Goal: Entertainment & Leisure: Consume media (video, audio)

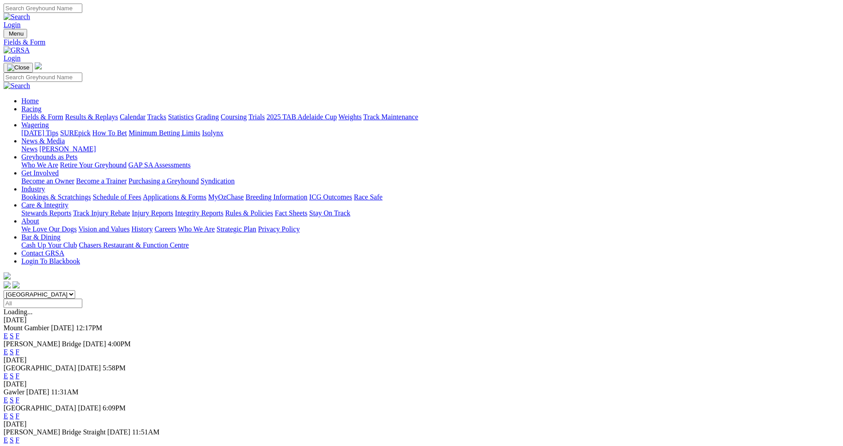
drag, startPoint x: 0, startPoint y: 0, endPoint x: 465, endPoint y: 211, distance: 510.6
click at [8, 348] on link "E" at bounding box center [6, 352] width 4 height 8
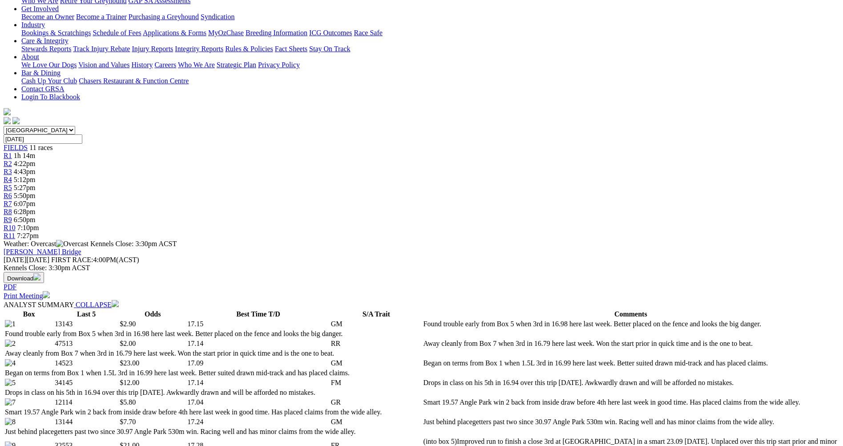
scroll to position [223, 0]
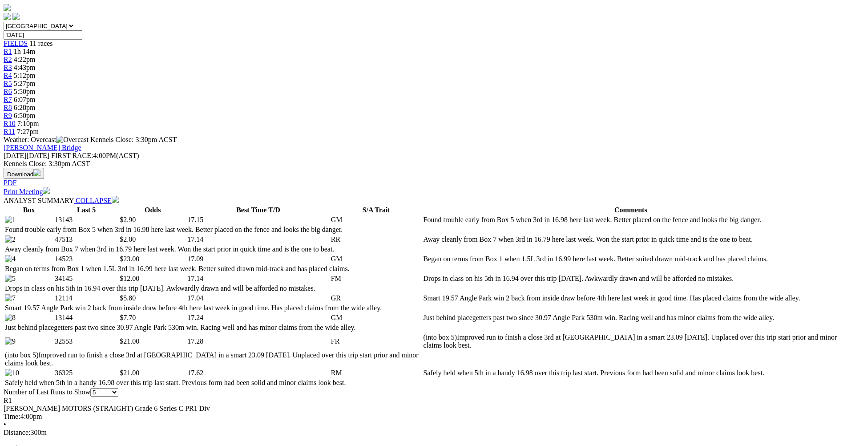
scroll to position [312, 0]
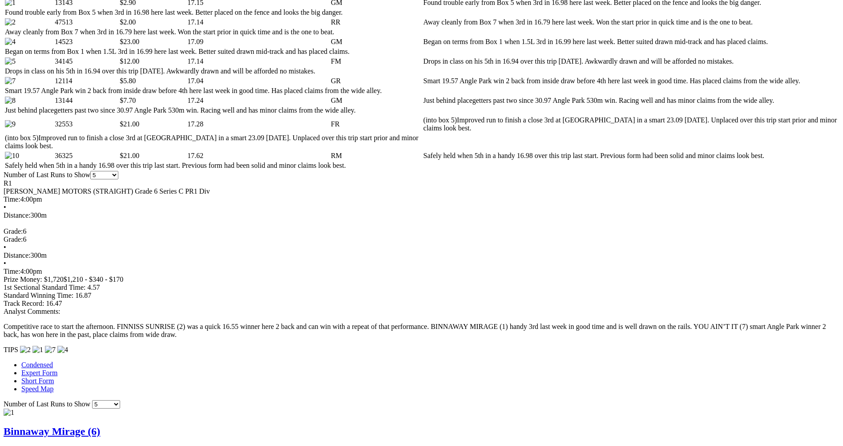
scroll to position [579, 0]
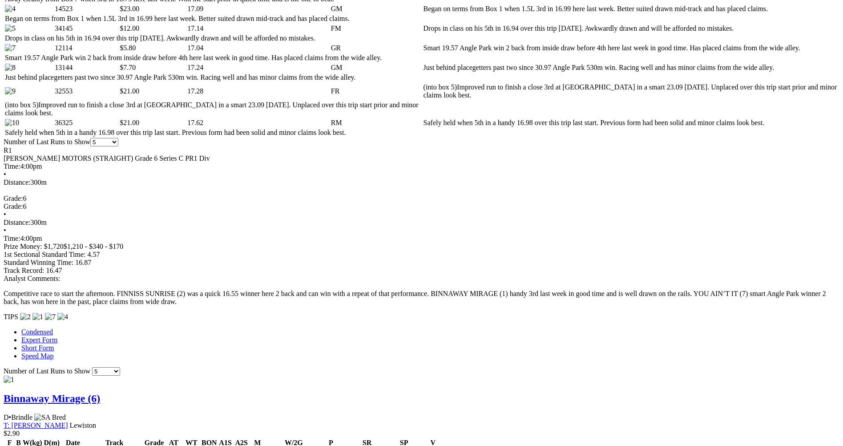
scroll to position [534, 0]
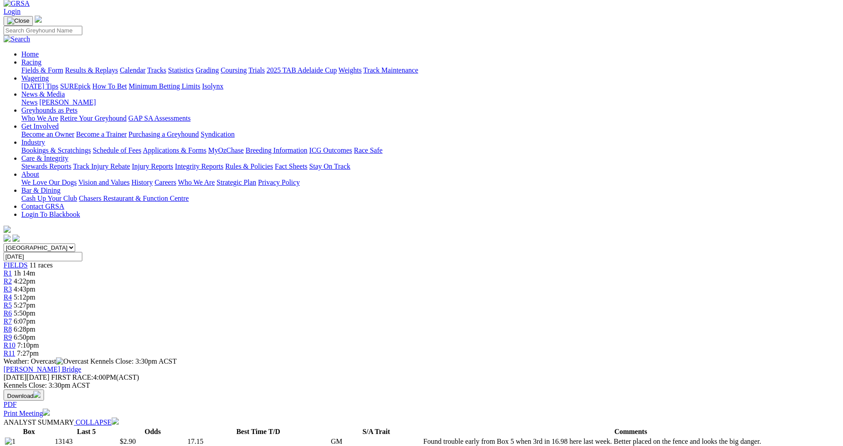
scroll to position [45, 0]
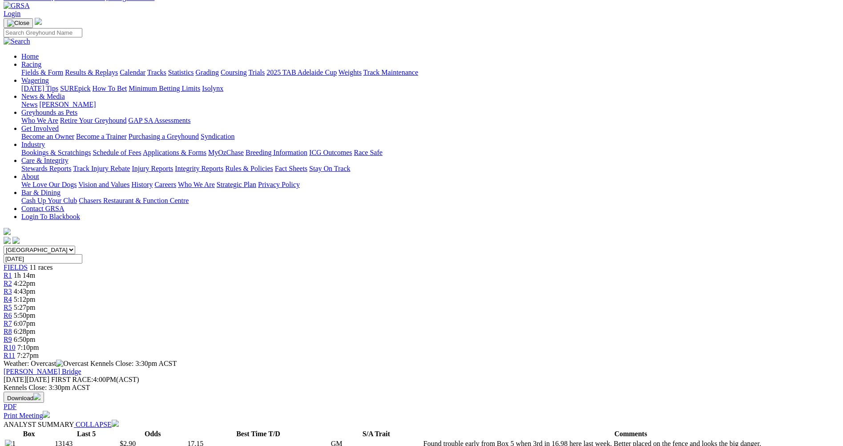
click at [261, 280] on div "R2 4:22pm" at bounding box center [422, 284] width 836 height 8
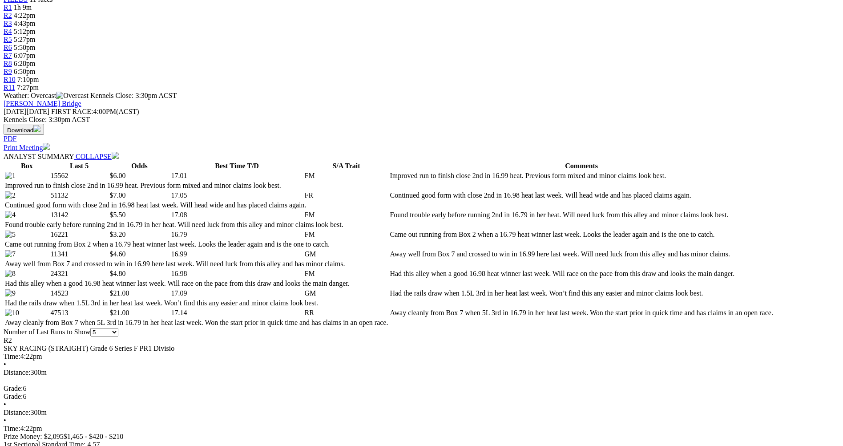
scroll to position [356, 0]
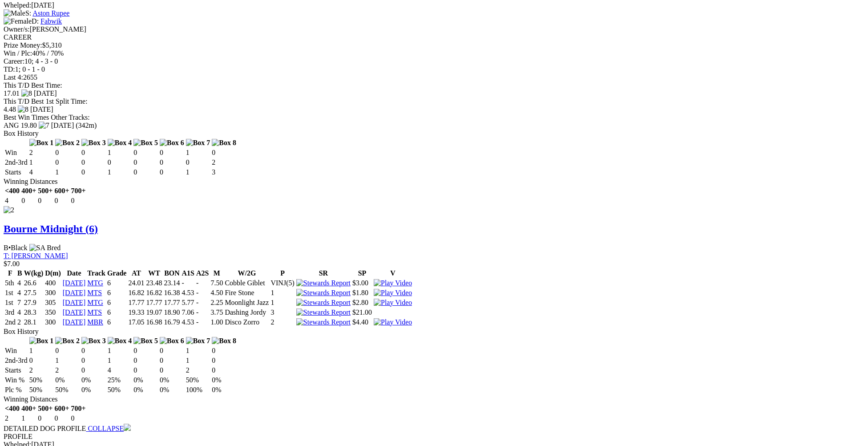
scroll to position [1113, 0]
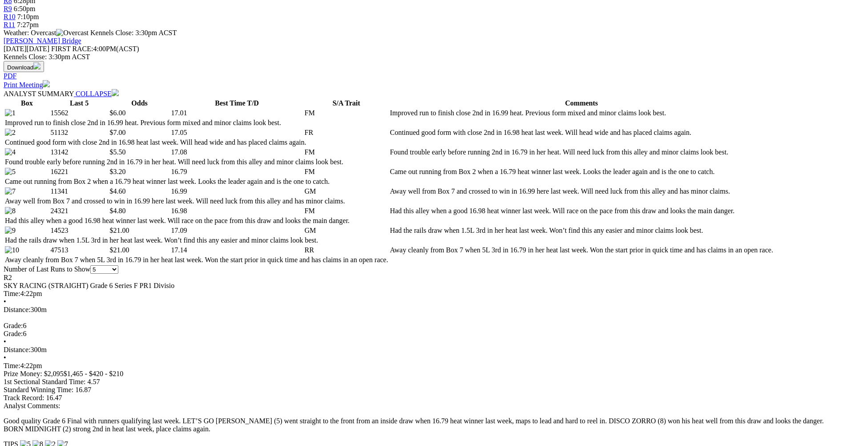
scroll to position [356, 0]
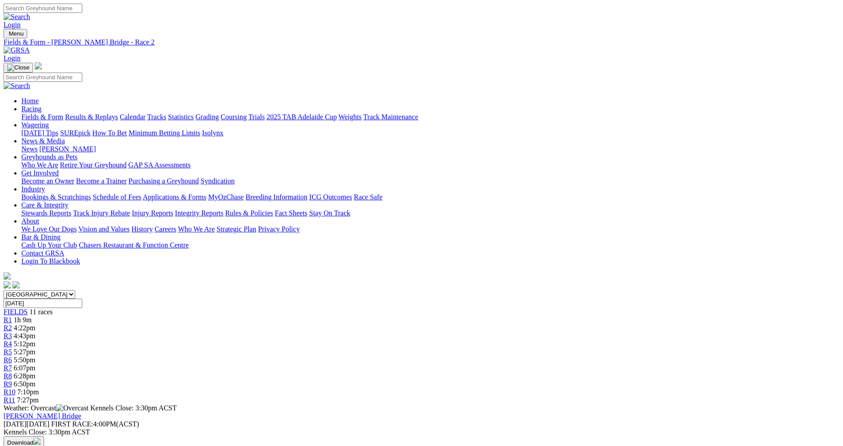
scroll to position [0, 0]
click at [12, 332] on span "R3" at bounding box center [8, 336] width 8 height 8
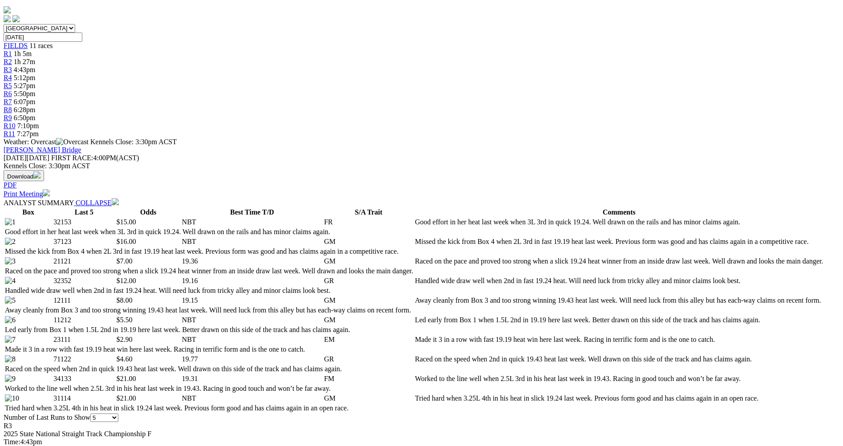
scroll to position [267, 0]
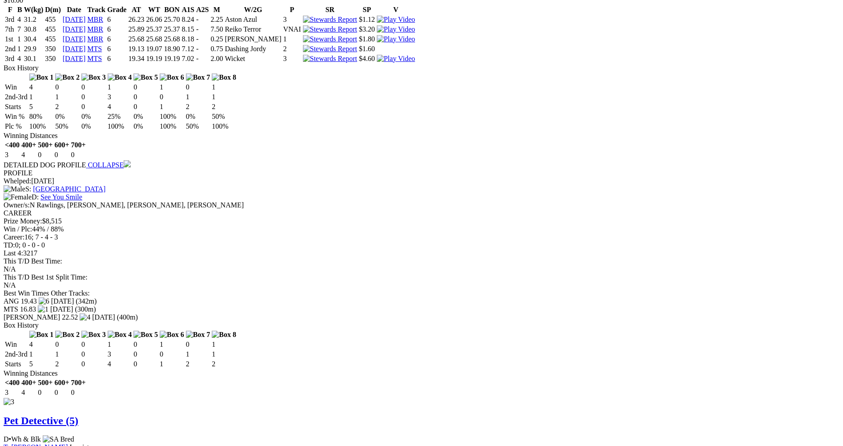
scroll to position [1424, 0]
